Goal: Information Seeking & Learning: Learn about a topic

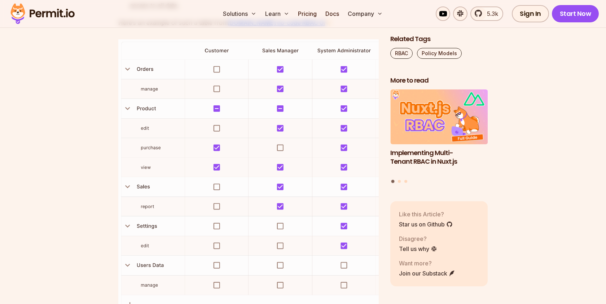
scroll to position [1129, 0]
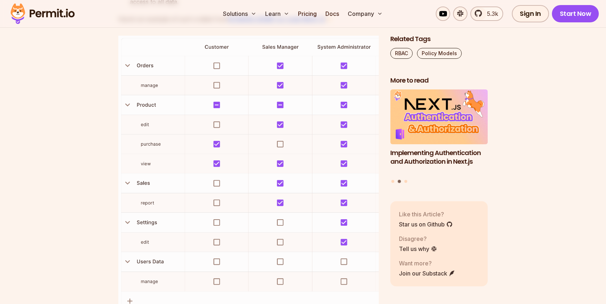
click at [282, 64] on img at bounding box center [248, 175] width 261 height 278
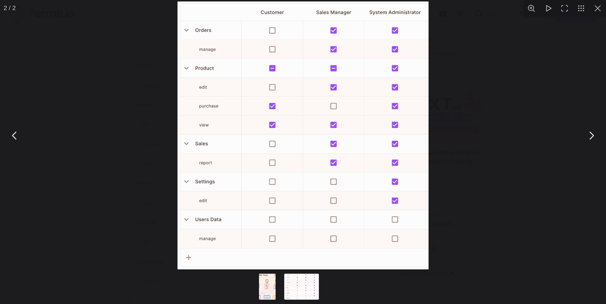
click at [124, 145] on div "You can close this modal content with the ESC key" at bounding box center [303, 135] width 606 height 271
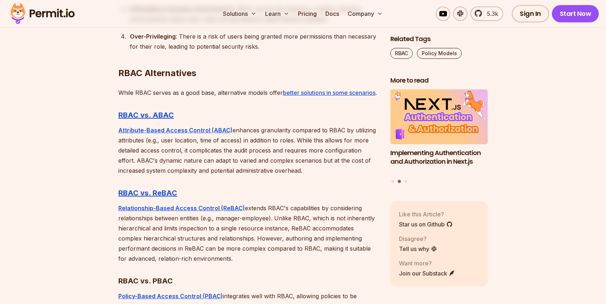
scroll to position [1880, 0]
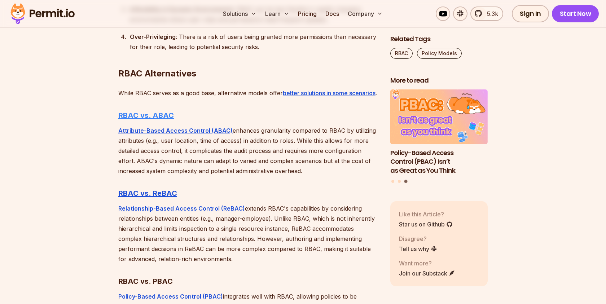
click at [145, 120] on strong "RBAC vs. ABAC" at bounding box center [146, 115] width 56 height 9
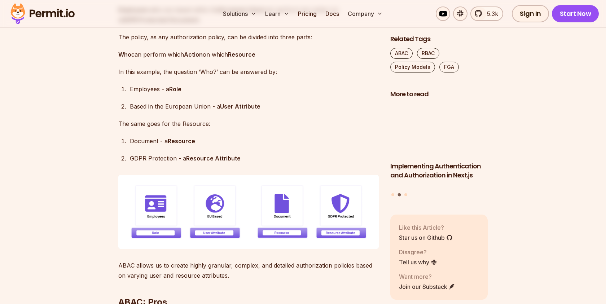
scroll to position [1161, 0]
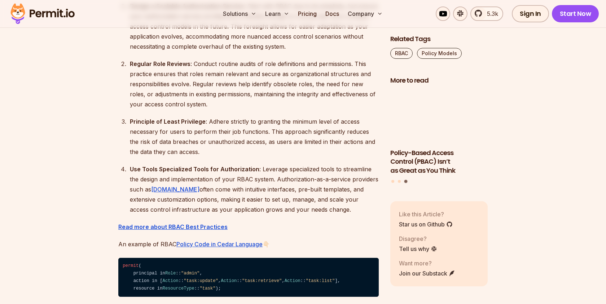
scroll to position [2297, 0]
